Goal: Task Accomplishment & Management: Contribute content

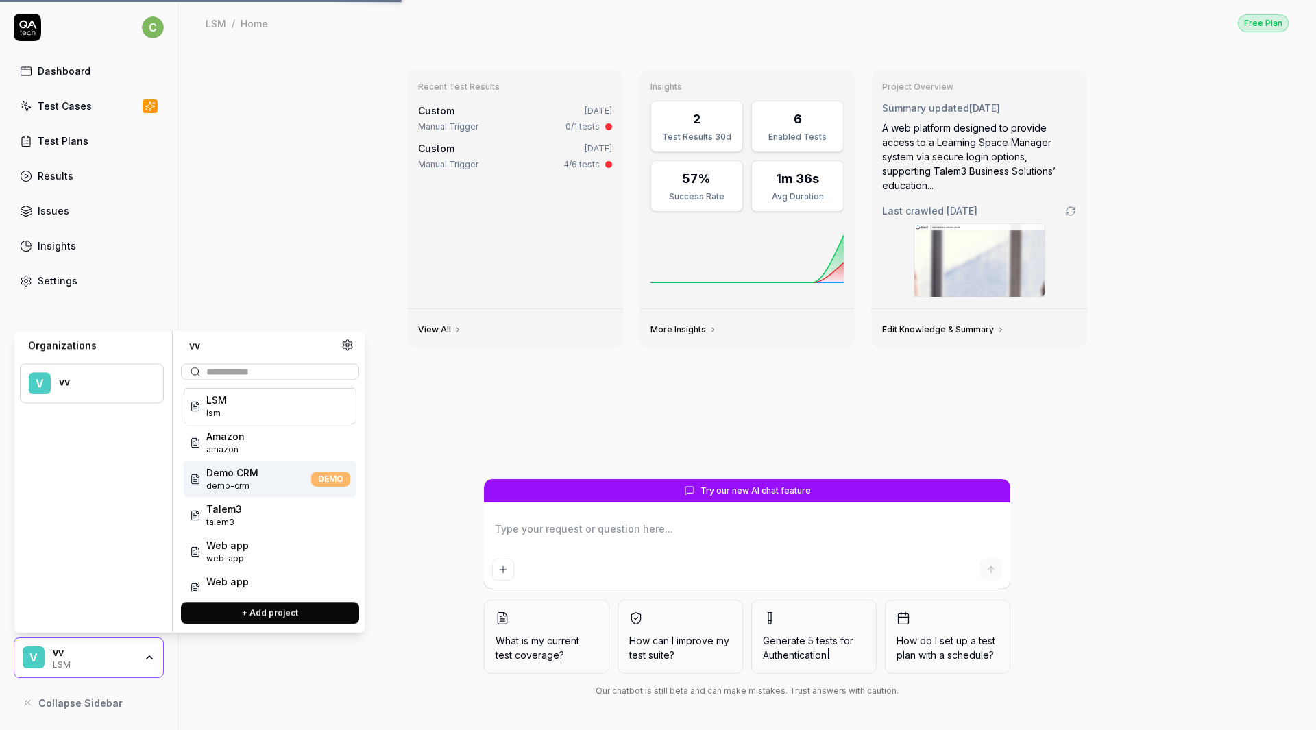
scroll to position [16, 0]
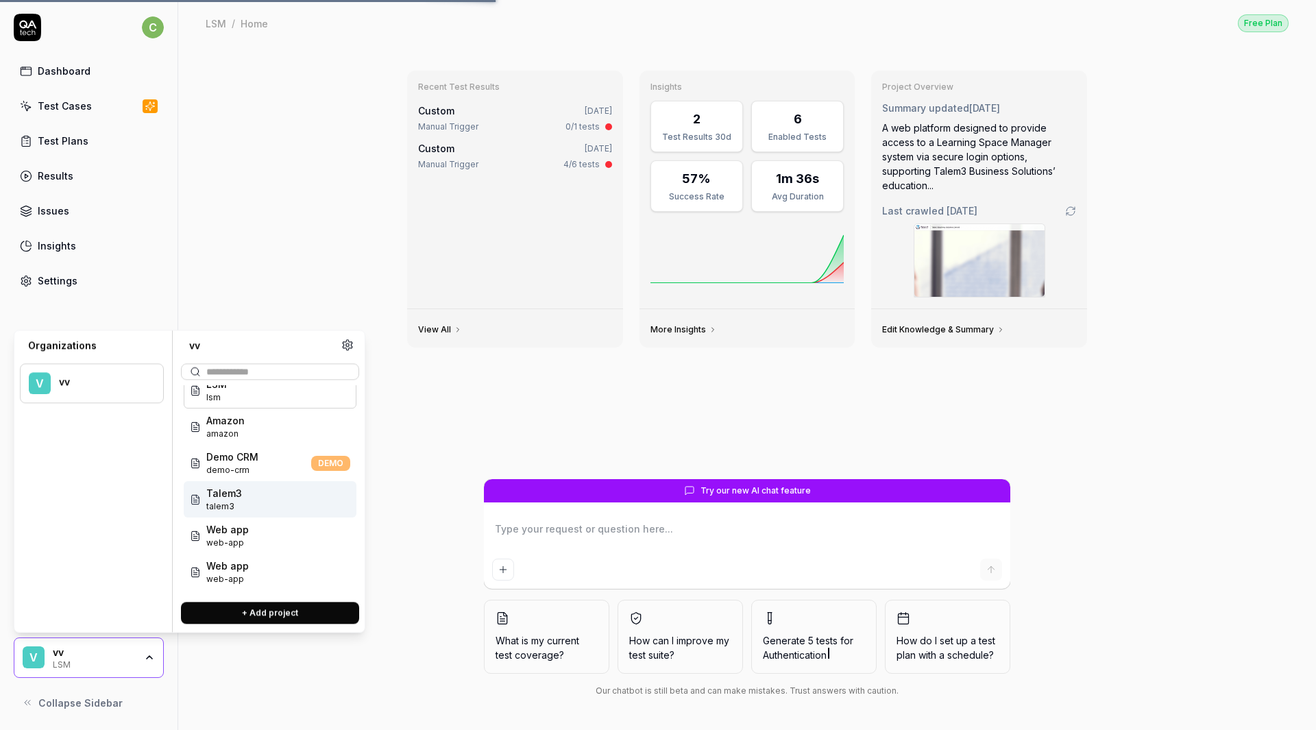
click at [247, 491] on div "Talem3 talem3" at bounding box center [270, 499] width 173 height 36
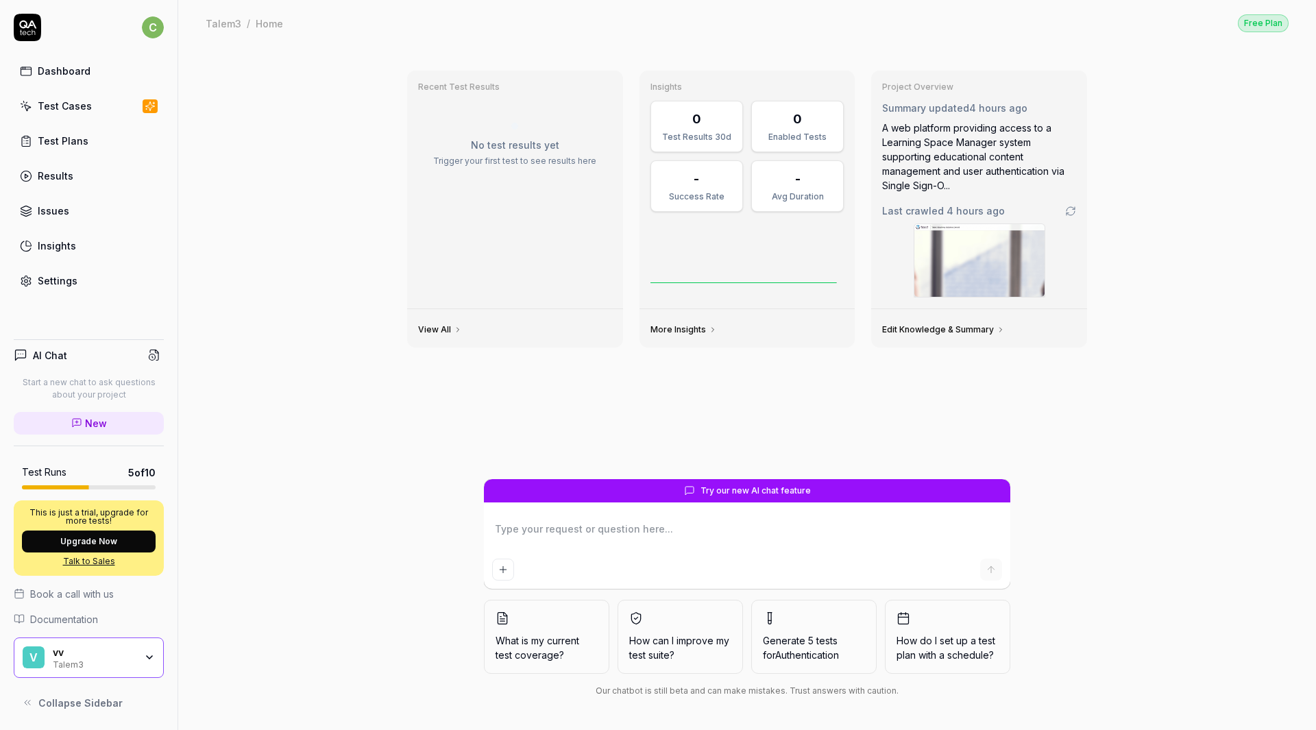
click at [83, 106] on div "Test Cases" at bounding box center [65, 106] width 54 height 14
type textarea "*"
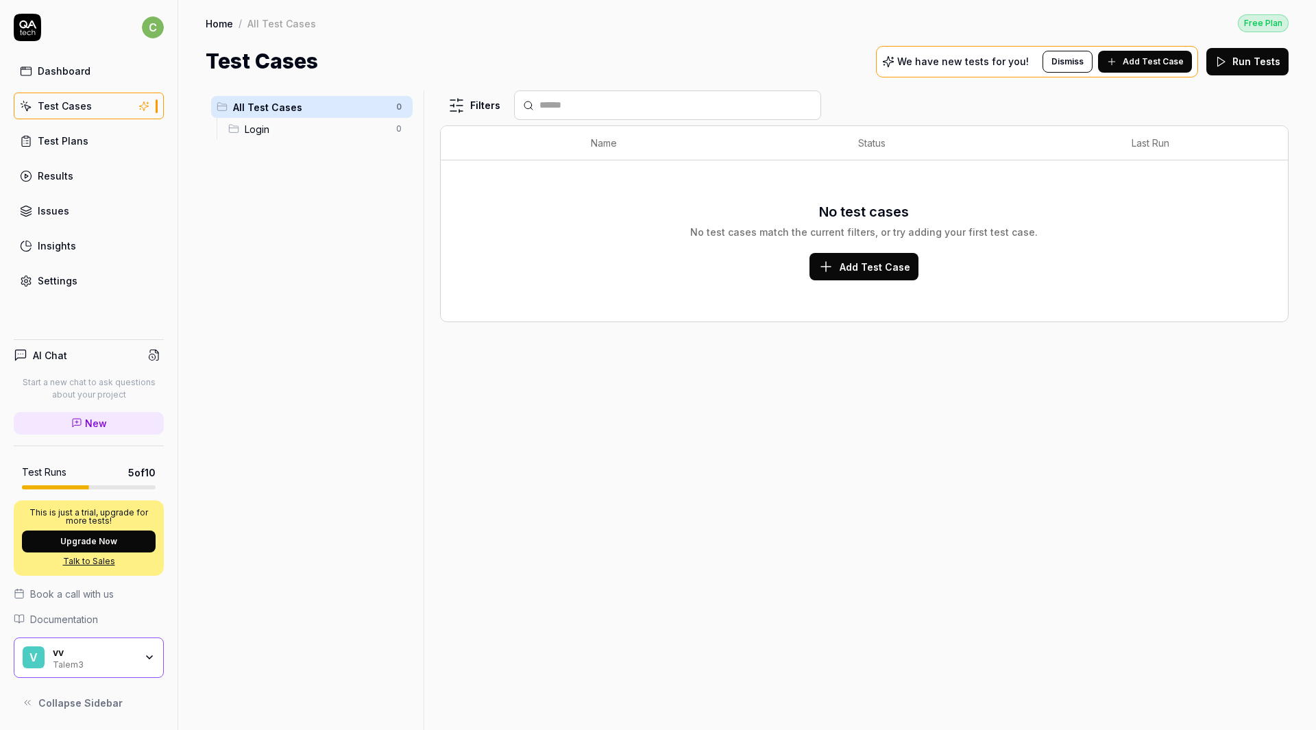
click at [888, 264] on span "Add Test Case" at bounding box center [875, 267] width 71 height 14
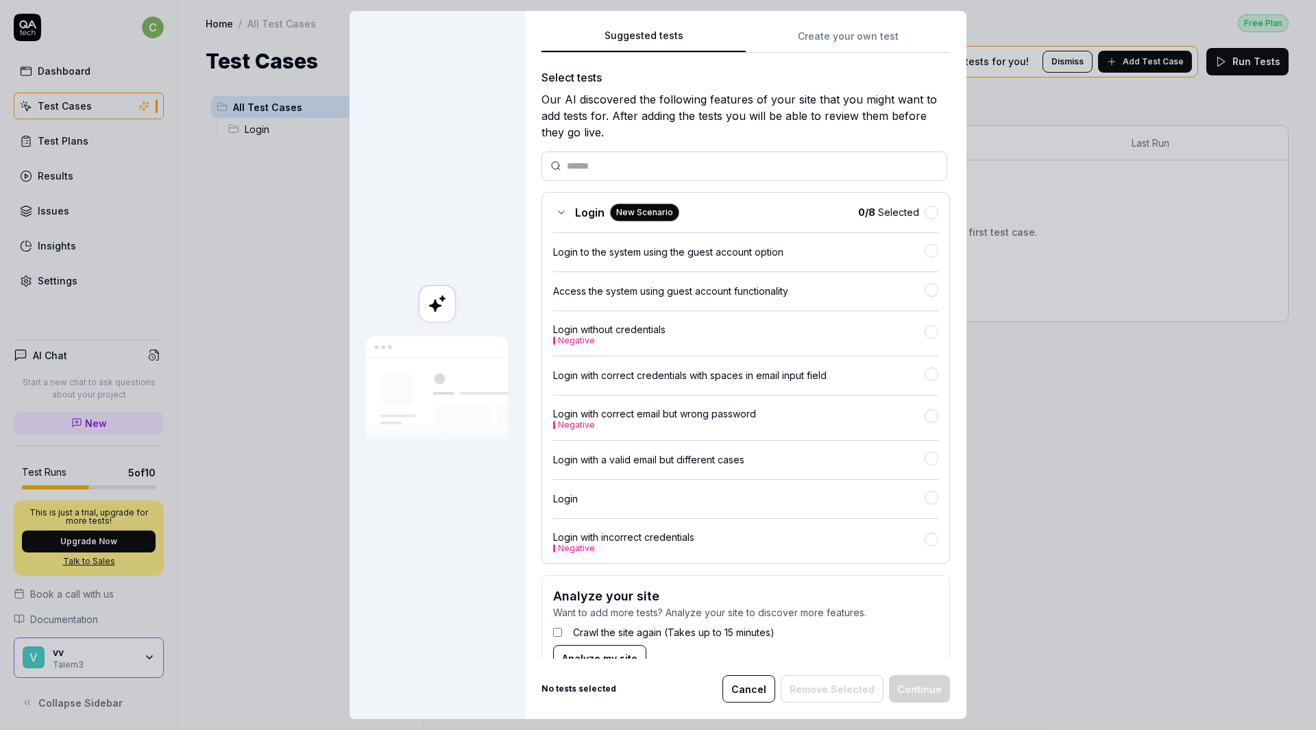
click at [838, 45] on button "Create your own test" at bounding box center [848, 40] width 204 height 25
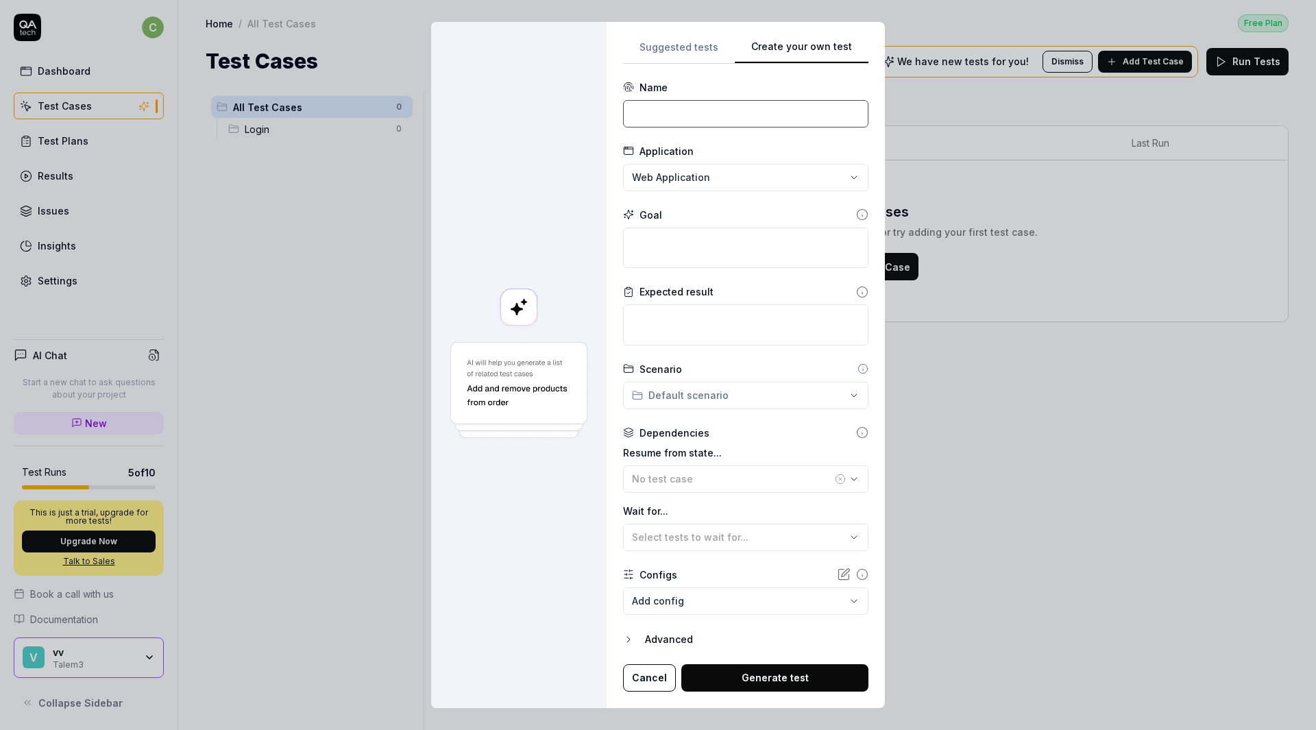
click at [721, 122] on input at bounding box center [745, 113] width 245 height 27
